Goal: Transaction & Acquisition: Purchase product/service

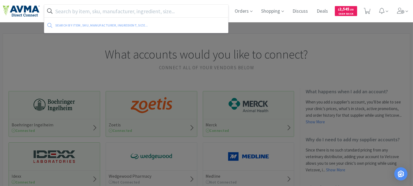
click at [131, 12] on input "text" at bounding box center [136, 11] width 184 height 13
paste input "019282"
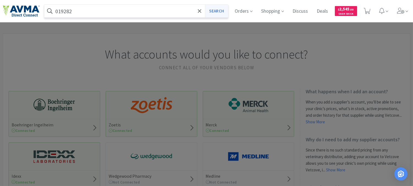
type input "019282"
click at [216, 15] on button "Search" at bounding box center [216, 11] width 23 height 13
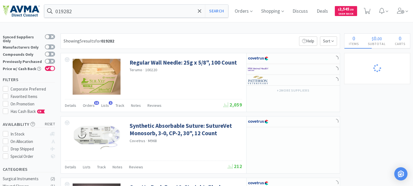
select select "1"
select select "2"
select select "1"
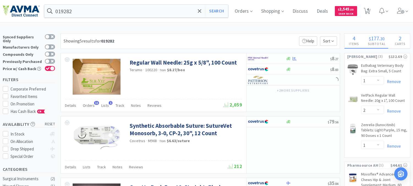
select select "1"
select select "10"
select select "2"
select select "3"
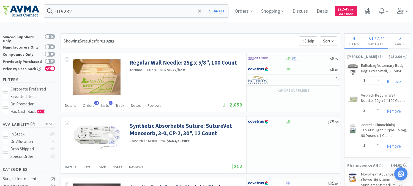
select select "1"
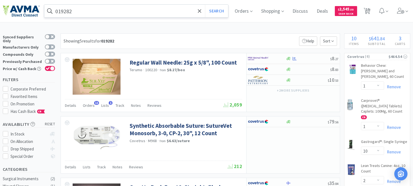
click at [112, 10] on input "019282" at bounding box center [136, 11] width 184 height 13
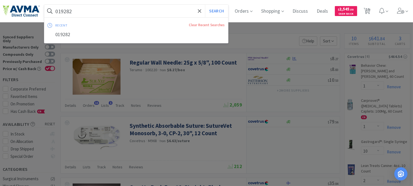
paste input "101123"
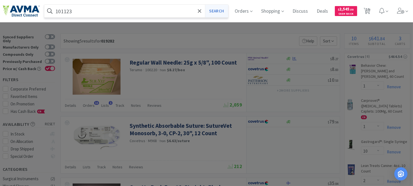
type input "101123"
click at [223, 9] on button "Search" at bounding box center [216, 11] width 23 height 13
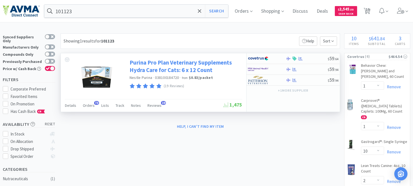
click at [170, 66] on link "Purina Pro Plan Veterinary Supplements Hydra Care for Cats: 6 x 12 Count" at bounding box center [185, 66] width 111 height 15
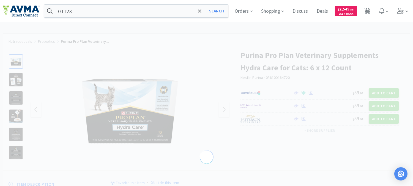
select select "373445"
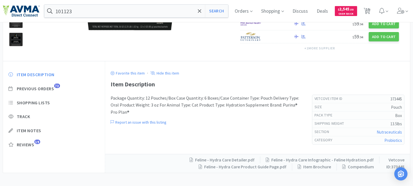
scroll to position [117, 0]
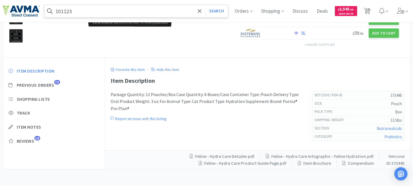
click at [93, 9] on input "101123" at bounding box center [136, 11] width 184 height 13
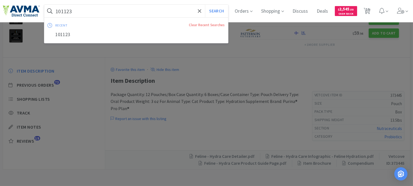
click at [93, 9] on input "101123" at bounding box center [136, 11] width 184 height 13
click at [202, 9] on icon at bounding box center [200, 11] width 4 height 6
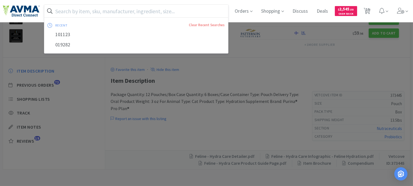
click at [109, 10] on input "text" at bounding box center [136, 11] width 184 height 13
paste input "101123"
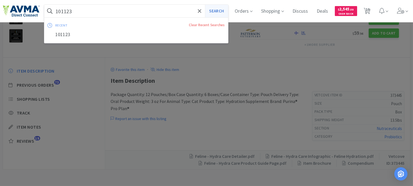
type input "101123"
click at [226, 10] on button "Search" at bounding box center [216, 11] width 23 height 13
select select "1"
select select "10"
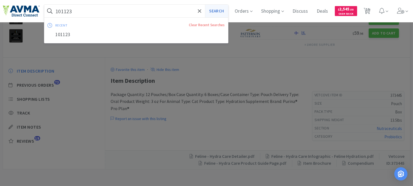
select select "2"
select select "3"
select select "1"
select select "2"
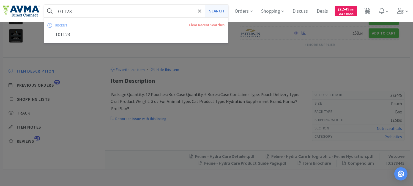
select select "1"
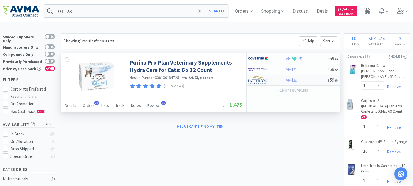
click at [262, 79] on img at bounding box center [258, 80] width 21 height 8
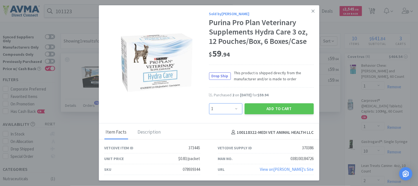
click at [238, 109] on select "Enter Quantity 1 2 3 4 5 6 7 8 9 10 11 12 13 14 15 16 17 18 19 20 Enter Quantity" at bounding box center [225, 108] width 33 height 11
select select "4"
click at [209, 103] on select "Enter Quantity 1 2 3 4 5 6 7 8 9 10 11 12 13 14 15 16 17 18 19 20 Enter Quantity" at bounding box center [225, 108] width 33 height 11
click at [280, 109] on button "Add to Cart" at bounding box center [279, 108] width 69 height 11
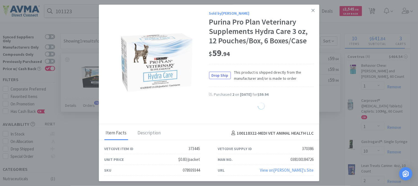
select select "4"
select select "2"
select select "1"
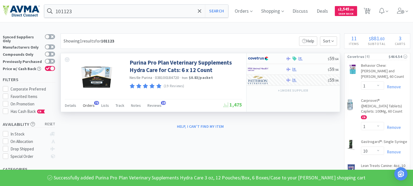
click at [95, 103] on span "73" at bounding box center [96, 103] width 5 height 4
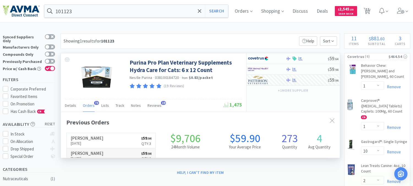
scroll to position [147, 279]
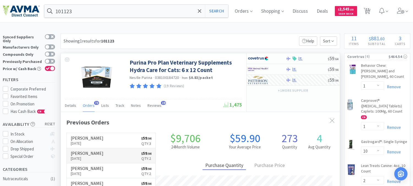
click at [84, 157] on p "[DATE]" at bounding box center [87, 158] width 33 height 6
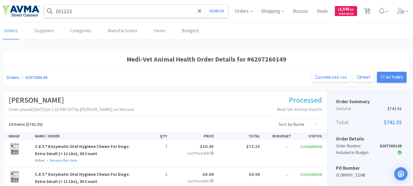
click at [100, 8] on input "101123" at bounding box center [136, 11] width 184 height 13
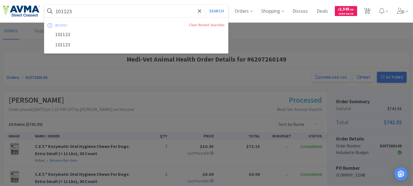
paste input "035340"
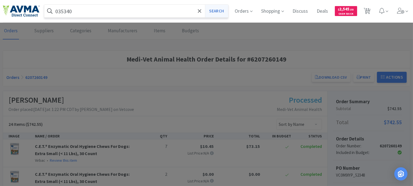
type input "035340"
click at [213, 10] on button "Search" at bounding box center [216, 11] width 23 height 13
select select "1"
select select "10"
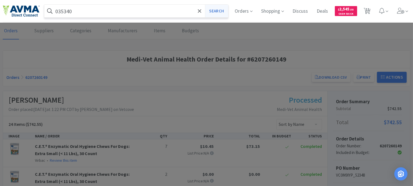
select select "2"
select select "3"
select select "1"
select select "4"
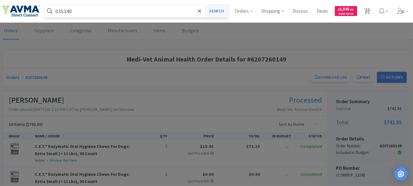
select select "2"
select select "1"
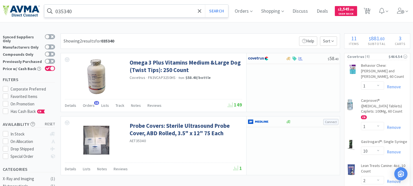
click at [130, 12] on input "035340" at bounding box center [136, 11] width 184 height 13
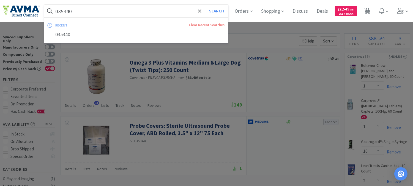
paste input "78941338"
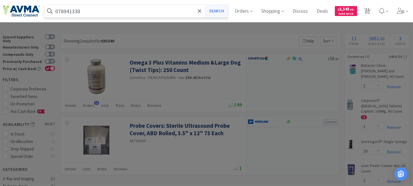
click at [223, 9] on button "Search" at bounding box center [216, 11] width 23 height 13
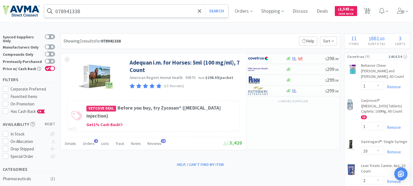
click at [114, 15] on input "078941338" at bounding box center [136, 11] width 184 height 13
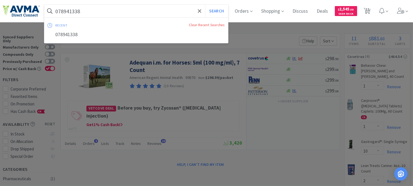
paste input "37242"
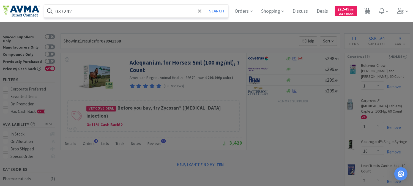
click at [205, 5] on button "Search" at bounding box center [216, 11] width 23 height 13
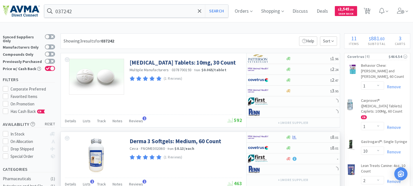
scroll to position [31, 0]
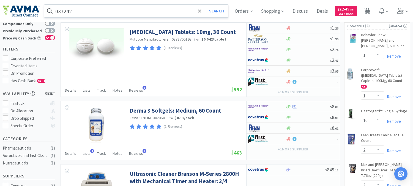
click at [107, 7] on input "037242" at bounding box center [136, 11] width 184 height 13
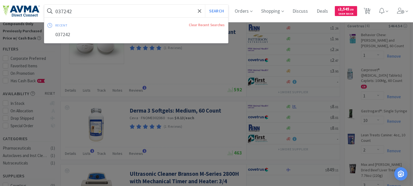
paste input "48196"
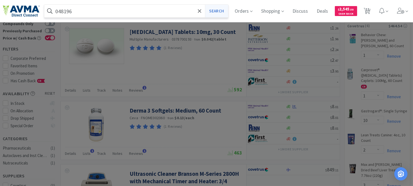
click at [219, 10] on button "Search" at bounding box center [216, 11] width 23 height 13
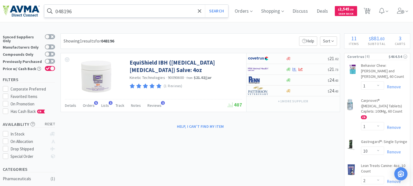
click at [86, 10] on input "048196" at bounding box center [136, 11] width 184 height 13
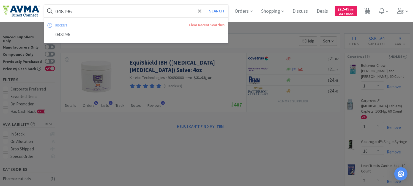
paste input "71021"
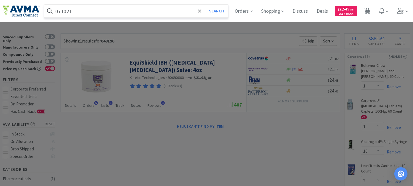
click at [205, 5] on button "Search" at bounding box center [216, 11] width 23 height 13
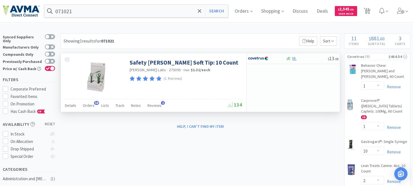
click at [169, 71] on span "273093" at bounding box center [175, 69] width 12 height 5
copy span "273093"
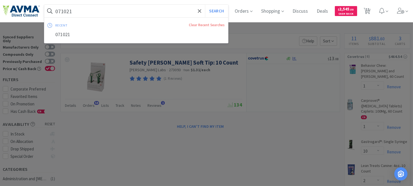
click at [94, 12] on input "071021" at bounding box center [136, 11] width 184 height 13
paste input "273093"
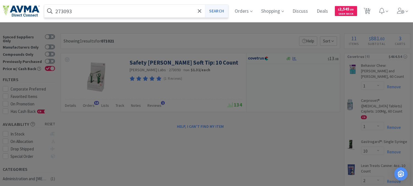
click at [222, 13] on button "Search" at bounding box center [216, 11] width 23 height 13
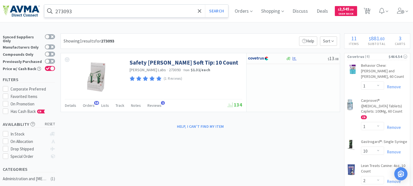
click at [79, 7] on input "273093" at bounding box center [136, 11] width 184 height 13
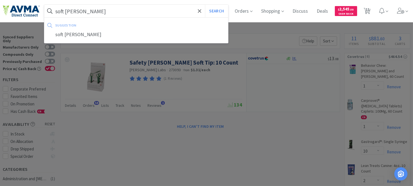
click at [205, 5] on button "Search" at bounding box center [216, 11] width 23 height 13
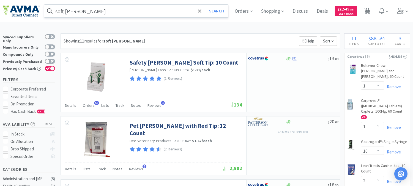
click at [104, 7] on input "soft [PERSON_NAME]" at bounding box center [136, 11] width 184 height 13
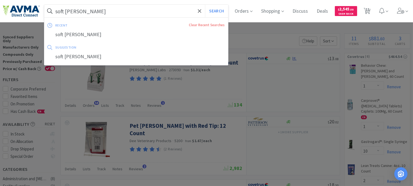
paste input "078934753"
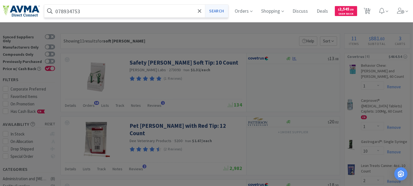
click at [220, 10] on button "Search" at bounding box center [216, 11] width 23 height 13
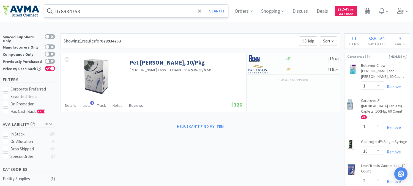
click at [87, 7] on input "078934753" at bounding box center [136, 11] width 184 height 13
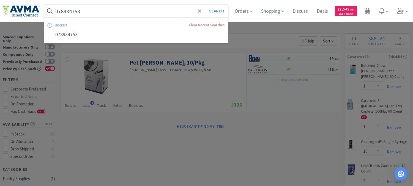
paste input "80531"
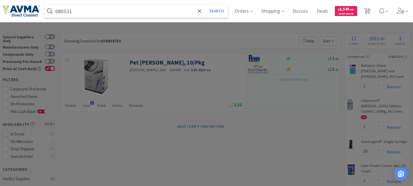
click at [205, 5] on button "Search" at bounding box center [216, 11] width 23 height 13
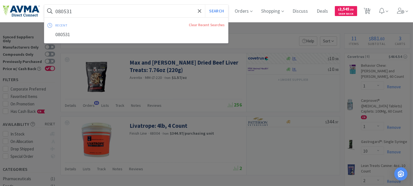
click at [83, 14] on input "080531" at bounding box center [136, 11] width 184 height 13
paste input "31484"
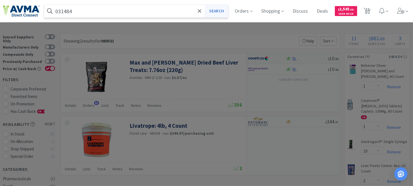
click at [221, 10] on button "Search" at bounding box center [216, 11] width 23 height 13
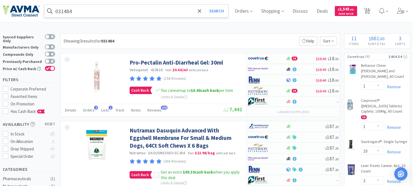
click at [101, 10] on input "031484" at bounding box center [136, 11] width 184 height 13
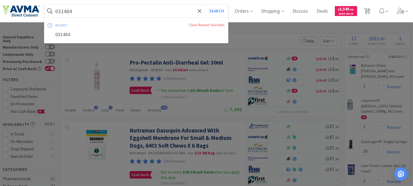
paste input "72863 +"
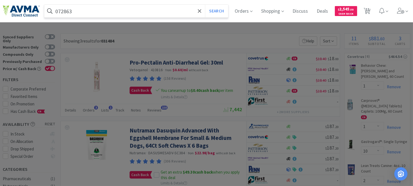
click at [205, 5] on button "Search" at bounding box center [216, 11] width 23 height 13
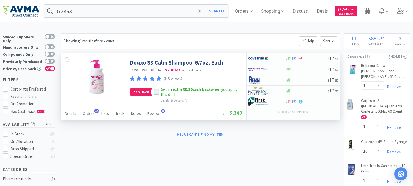
click at [158, 92] on div at bounding box center [157, 92] width 6 height 6
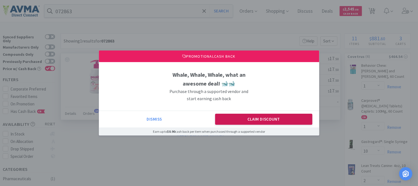
click at [253, 117] on button "Claim Discount" at bounding box center [263, 118] width 97 height 11
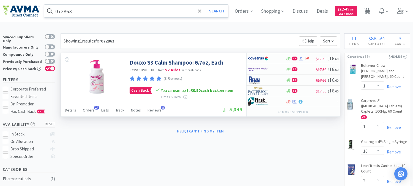
click at [96, 14] on input "072863" at bounding box center [136, 11] width 184 height 13
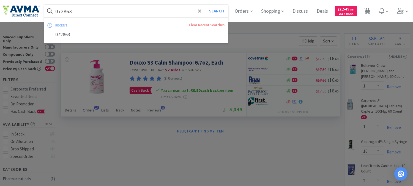
paste input "35340"
type input "035340"
click at [222, 12] on button "Search" at bounding box center [216, 11] width 23 height 13
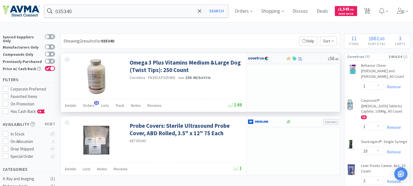
click at [258, 58] on img at bounding box center [258, 58] width 21 height 8
select select "1"
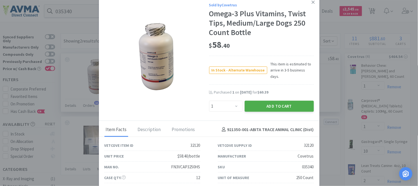
click at [262, 101] on button "Add to Cart" at bounding box center [279, 106] width 69 height 11
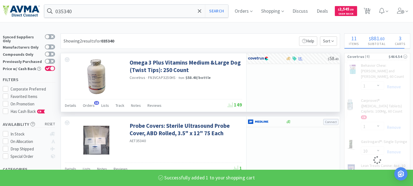
select select "1"
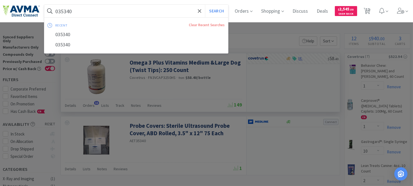
click at [101, 13] on input "035340" at bounding box center [136, 11] width 184 height 13
paste input "71021"
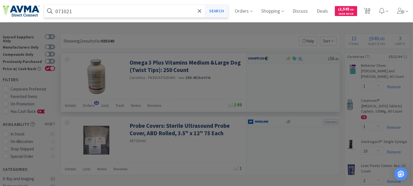
type input "071021"
click at [223, 12] on button "Search" at bounding box center [216, 11] width 23 height 13
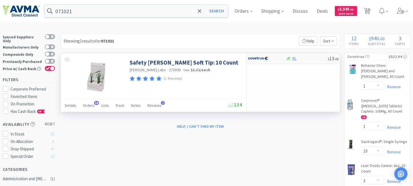
click at [255, 59] on img at bounding box center [258, 58] width 21 height 8
select select "1"
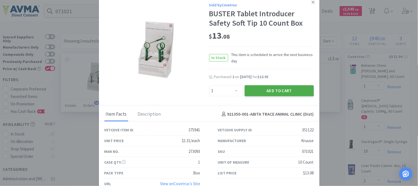
click at [261, 88] on button "Add to Cart" at bounding box center [279, 90] width 69 height 11
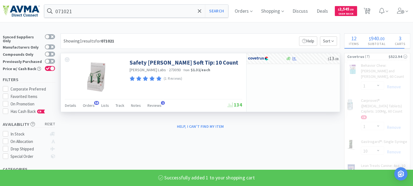
select select "1"
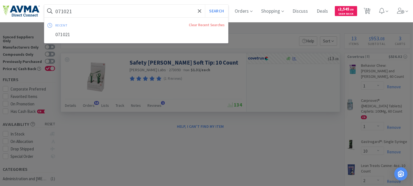
click at [81, 14] on input "071021" at bounding box center [136, 11] width 184 height 13
paste input "05612"
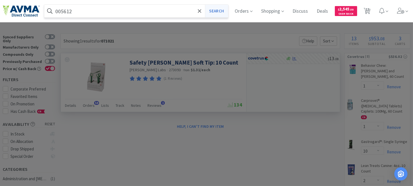
type input "005612"
click at [221, 12] on button "Search" at bounding box center [216, 11] width 23 height 13
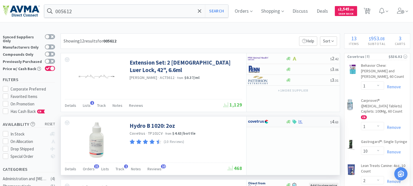
click at [261, 122] on img at bounding box center [258, 121] width 21 height 8
select select "1"
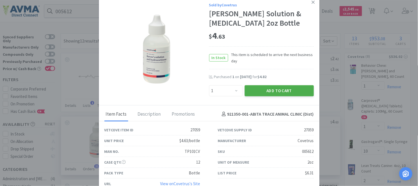
click at [277, 89] on button "Add to Cart" at bounding box center [279, 90] width 69 height 11
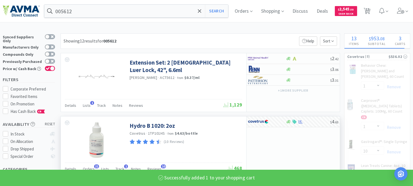
select select "1"
select select "2"
select select "3"
select select "1"
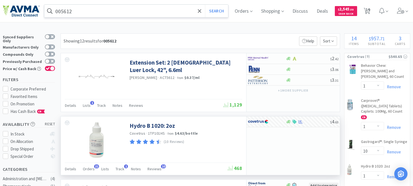
click at [77, 12] on input "005612" at bounding box center [136, 11] width 184 height 13
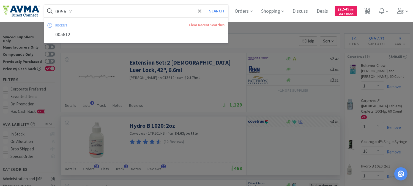
paste input "19282"
click at [225, 11] on button "Search" at bounding box center [216, 11] width 23 height 13
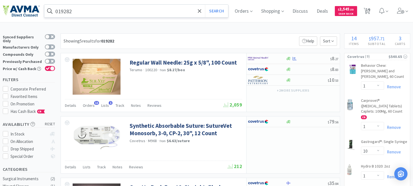
click at [109, 10] on input "019282" at bounding box center [136, 11] width 184 height 13
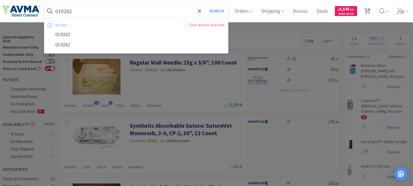
paste input "PVS8920"
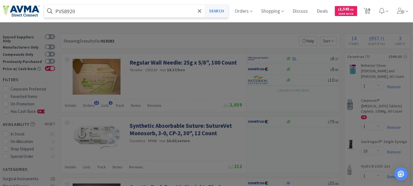
click at [222, 10] on button "Search" at bounding box center [216, 11] width 23 height 13
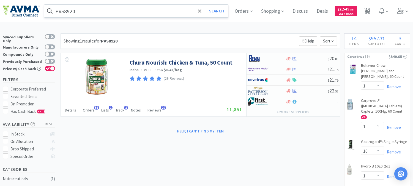
click at [136, 13] on input "PVS8920" at bounding box center [136, 11] width 184 height 13
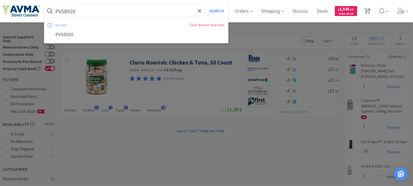
paste input "078013233"
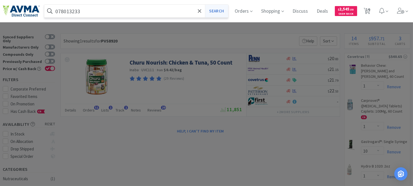
click at [219, 9] on button "Search" at bounding box center [216, 11] width 23 height 13
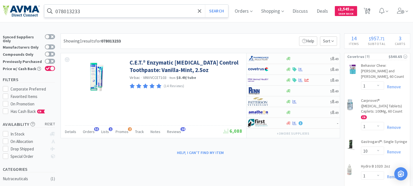
click at [126, 14] on input "078013233" at bounding box center [136, 11] width 184 height 13
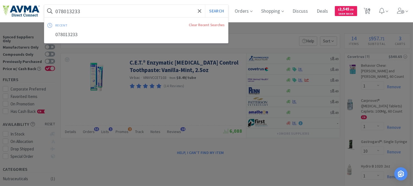
paste input "2863"
type input "072863"
click at [224, 10] on button "Search" at bounding box center [216, 11] width 23 height 13
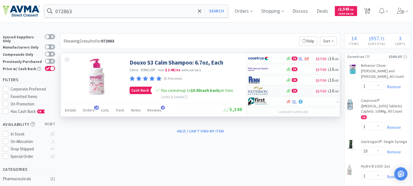
click at [260, 89] on img at bounding box center [258, 90] width 21 height 8
select select "1"
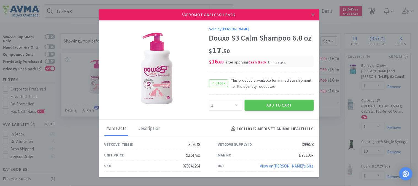
click at [186, 164] on div "078941294" at bounding box center [191, 166] width 17 height 7
copy div "078941294"
